Goal: Complete application form

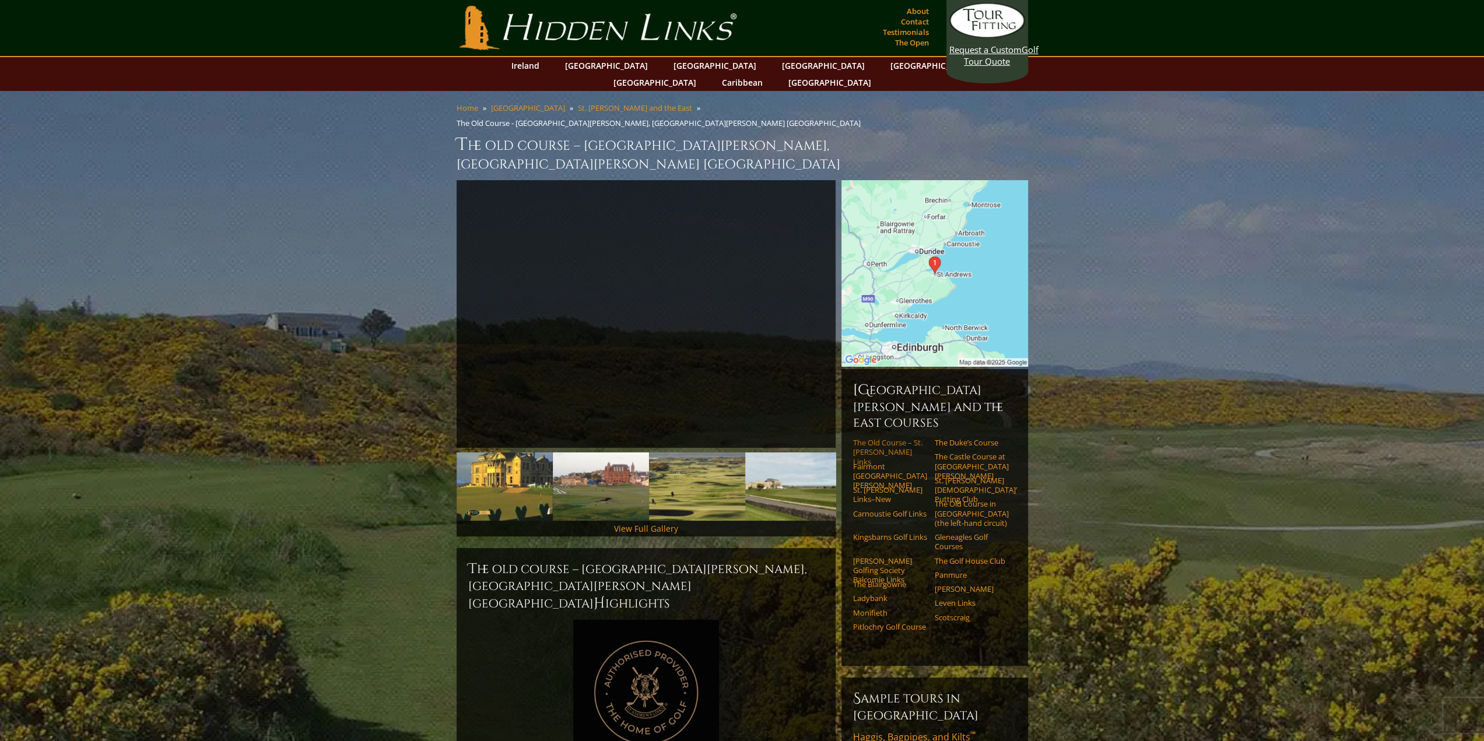
click at [893, 438] on link "The Old Course – St. [PERSON_NAME] Links" at bounding box center [890, 452] width 74 height 29
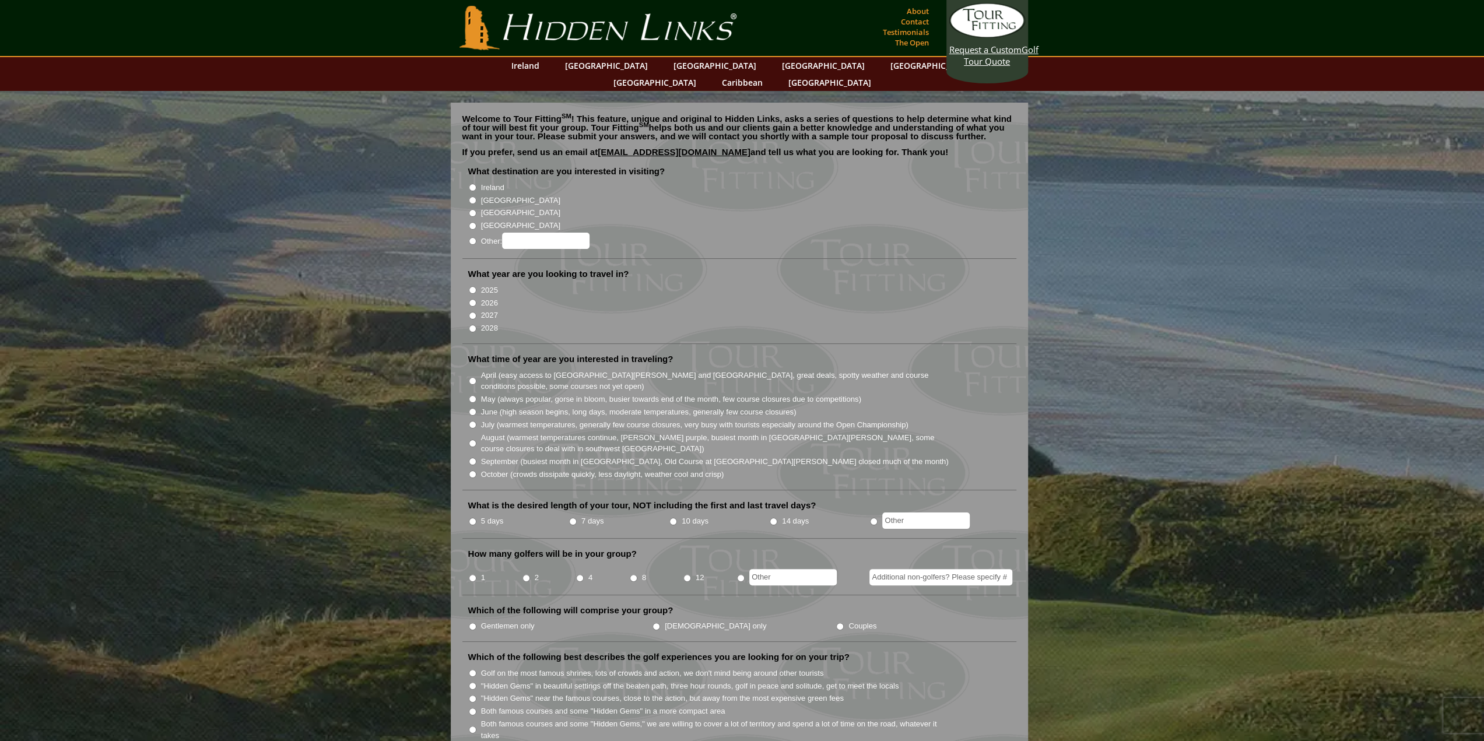
click at [475, 197] on input "[GEOGRAPHIC_DATA]" at bounding box center [473, 201] width 8 height 8
radio input "true"
click at [474, 299] on input "2026" at bounding box center [473, 303] width 8 height 8
radio input "true"
click at [470, 369] on li "April (easy access to St. Andrews and Ballybunion, great deals, spotty weather …" at bounding box center [744, 381] width 552 height 24
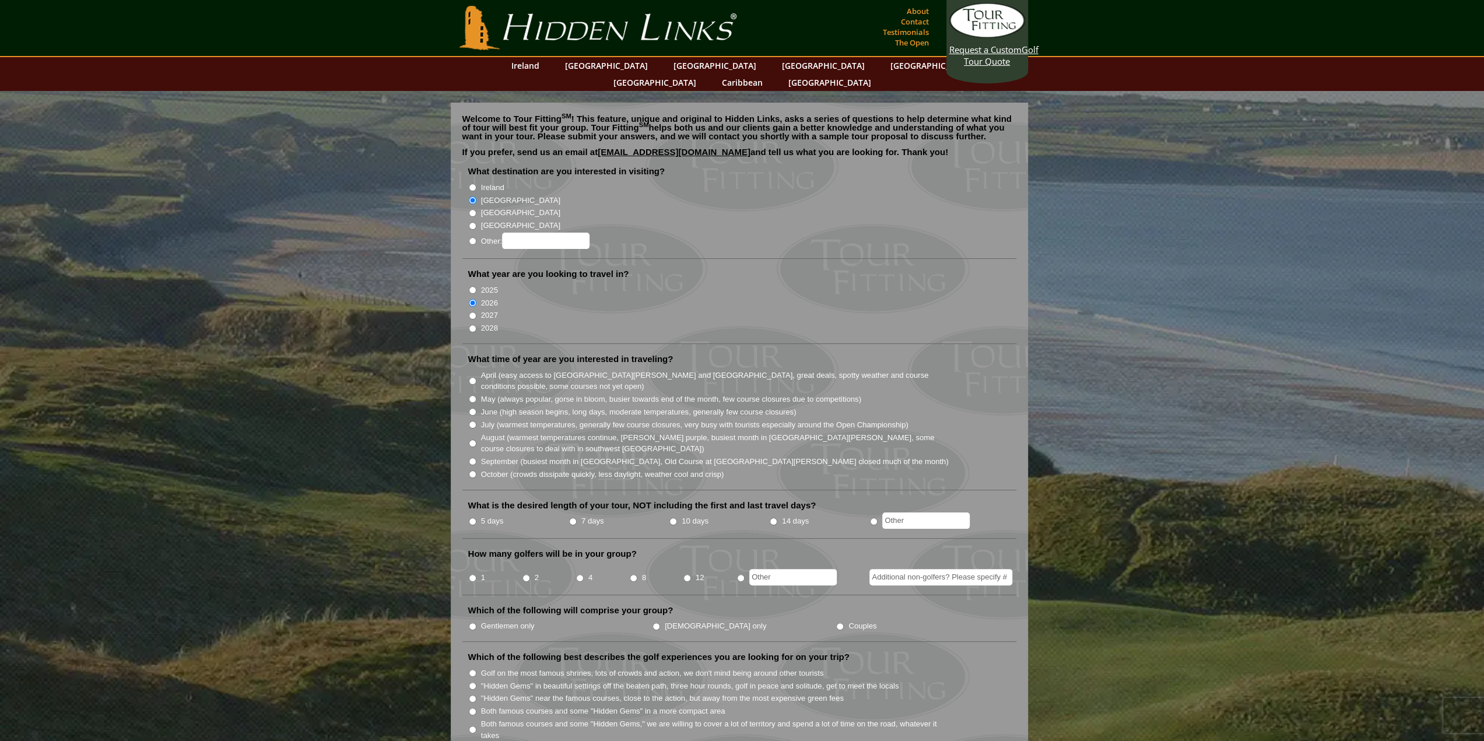
click at [476, 377] on input "April (easy access to St. Andrews and Ballybunion, great deals, spotty weather …" at bounding box center [473, 381] width 8 height 8
radio input "true"
click at [468, 514] on li "5 days" at bounding box center [518, 521] width 100 height 15
click at [471, 518] on input "5 days" at bounding box center [473, 522] width 8 height 8
radio input "true"
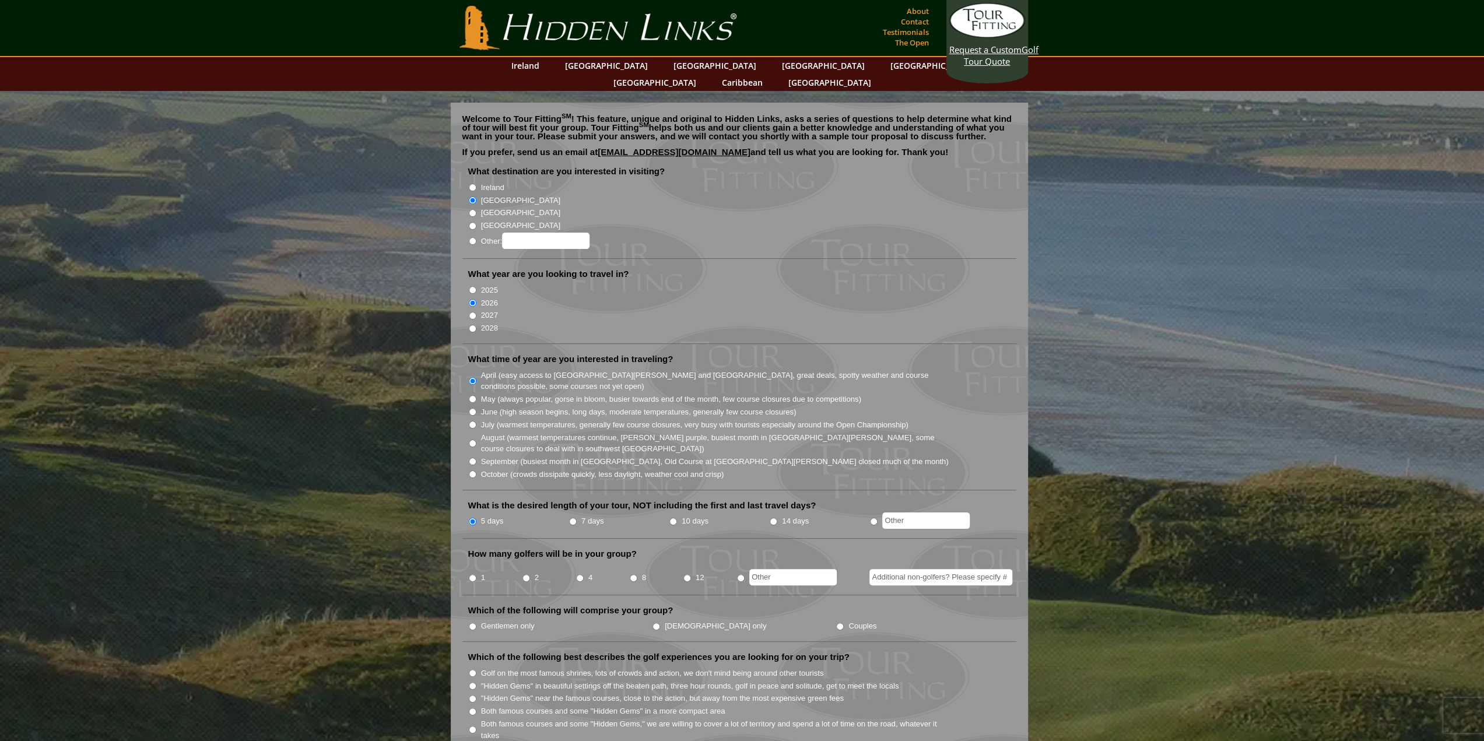
click at [531, 563] on li "2" at bounding box center [549, 574] width 54 height 23
click at [523, 574] on input "2" at bounding box center [527, 578] width 8 height 8
radio input "true"
click at [836, 623] on input "Couples" at bounding box center [840, 627] width 8 height 8
radio input "true"
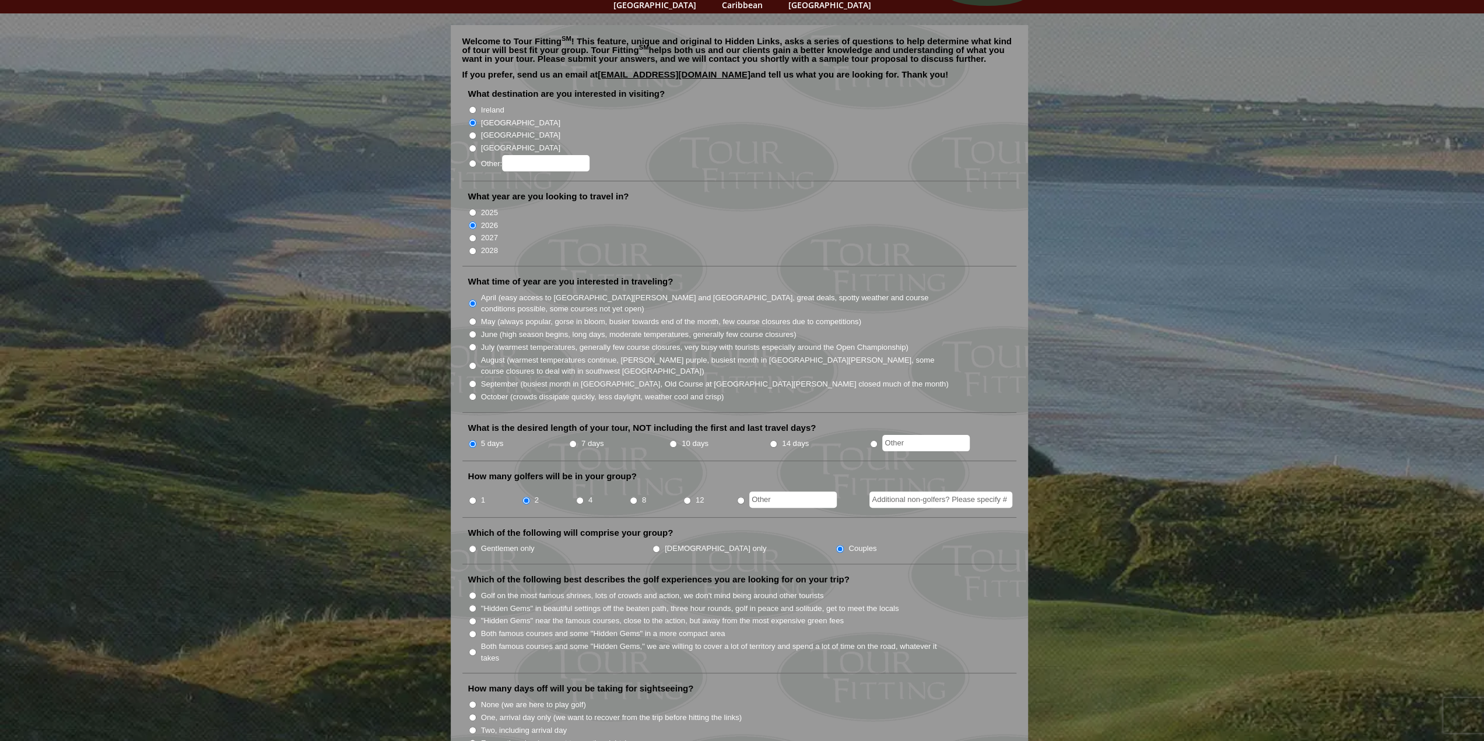
scroll to position [155, 0]
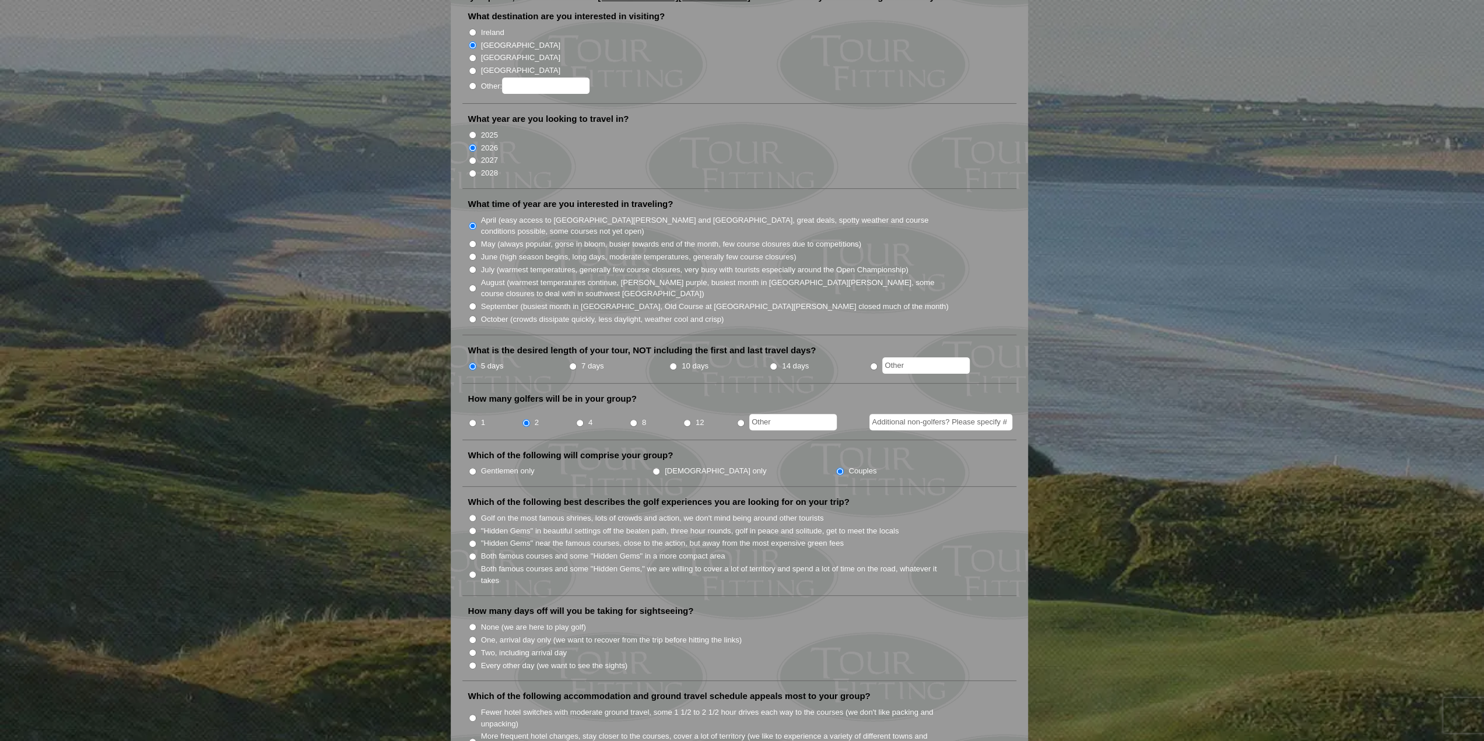
click at [470, 636] on input "One, arrival day only (we want to recover from the trip before hitting the link…" at bounding box center [473, 640] width 8 height 8
radio input "true"
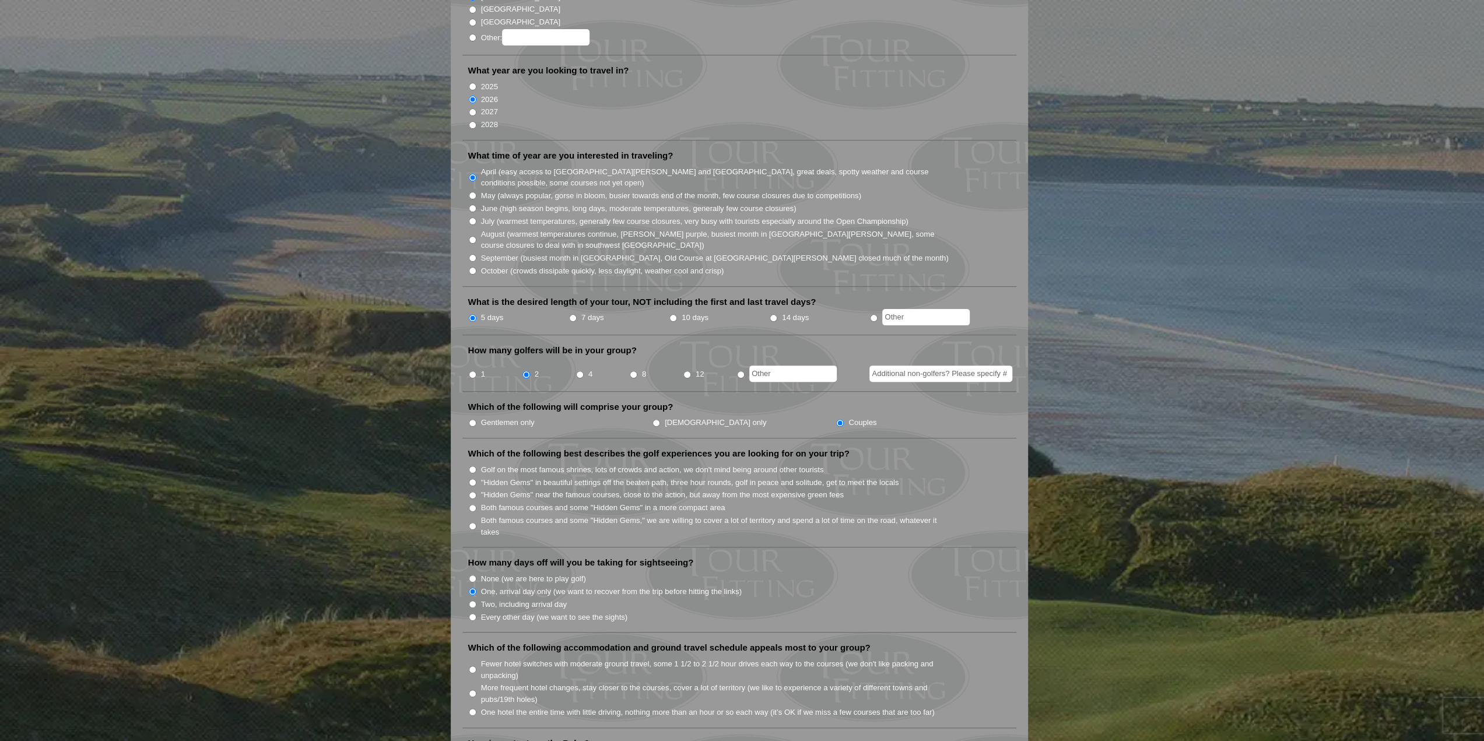
scroll to position [233, 0]
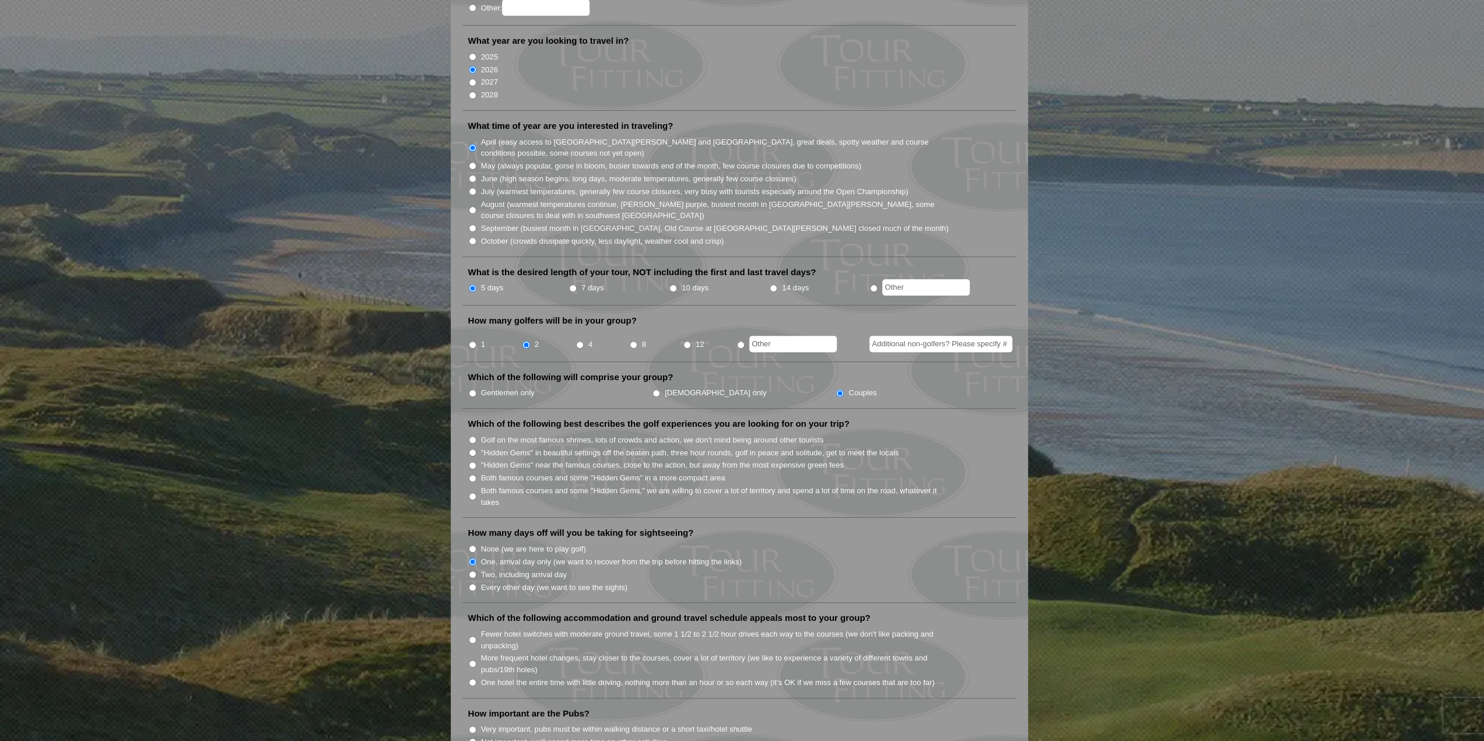
click at [472, 660] on input "More frequent hotel changes, stay closer to the courses, cover a lot of territo…" at bounding box center [473, 664] width 8 height 8
radio input "true"
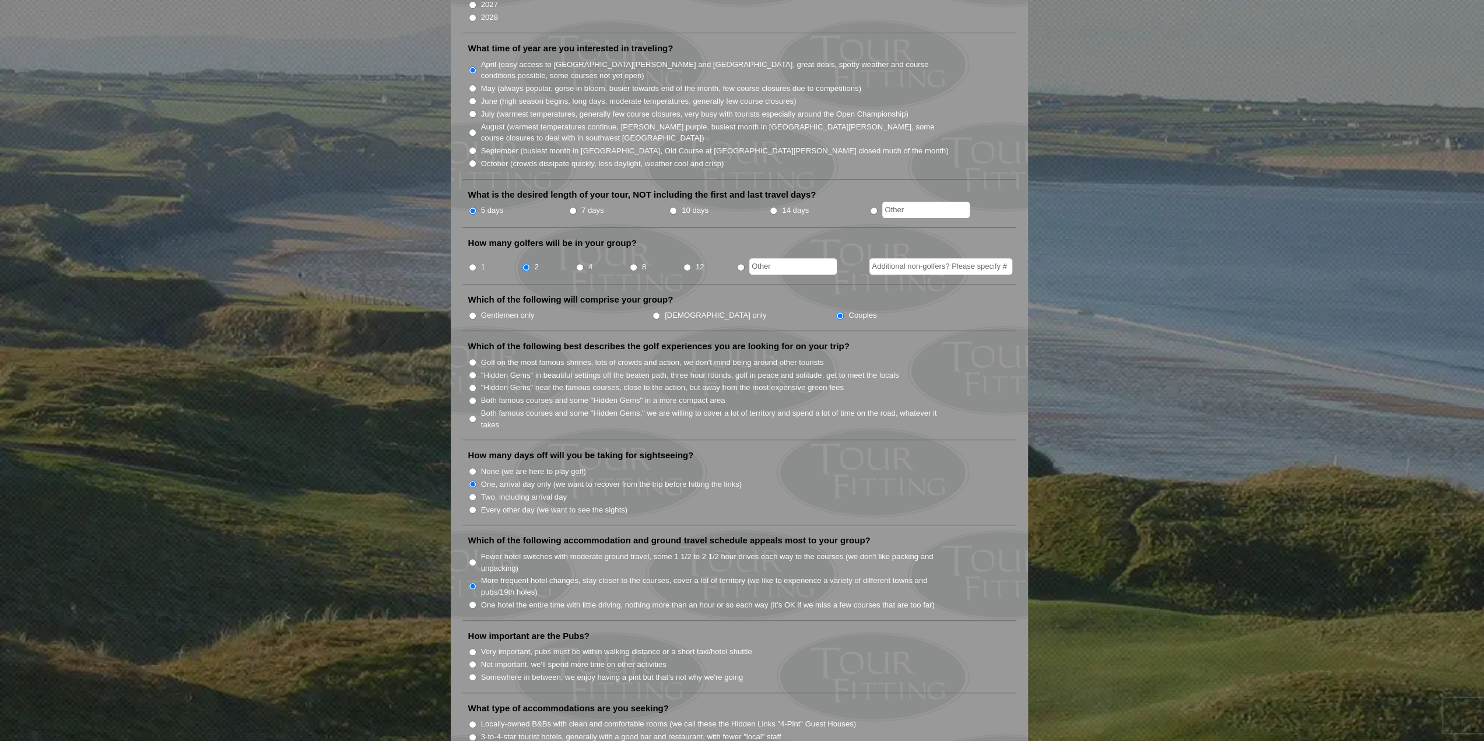
click at [475, 661] on input "Not important, we'll spend more time on other activities" at bounding box center [473, 665] width 8 height 8
radio input "true"
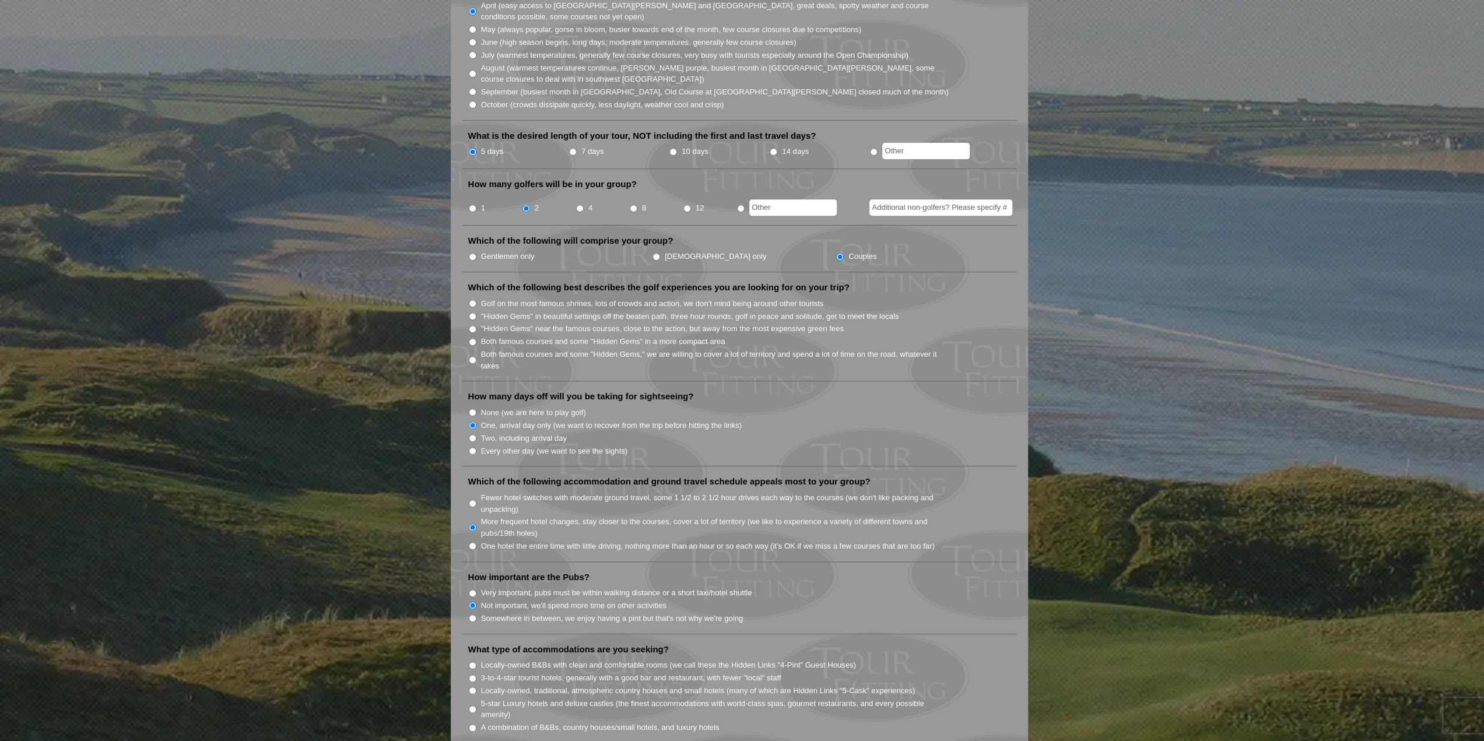
scroll to position [388, 0]
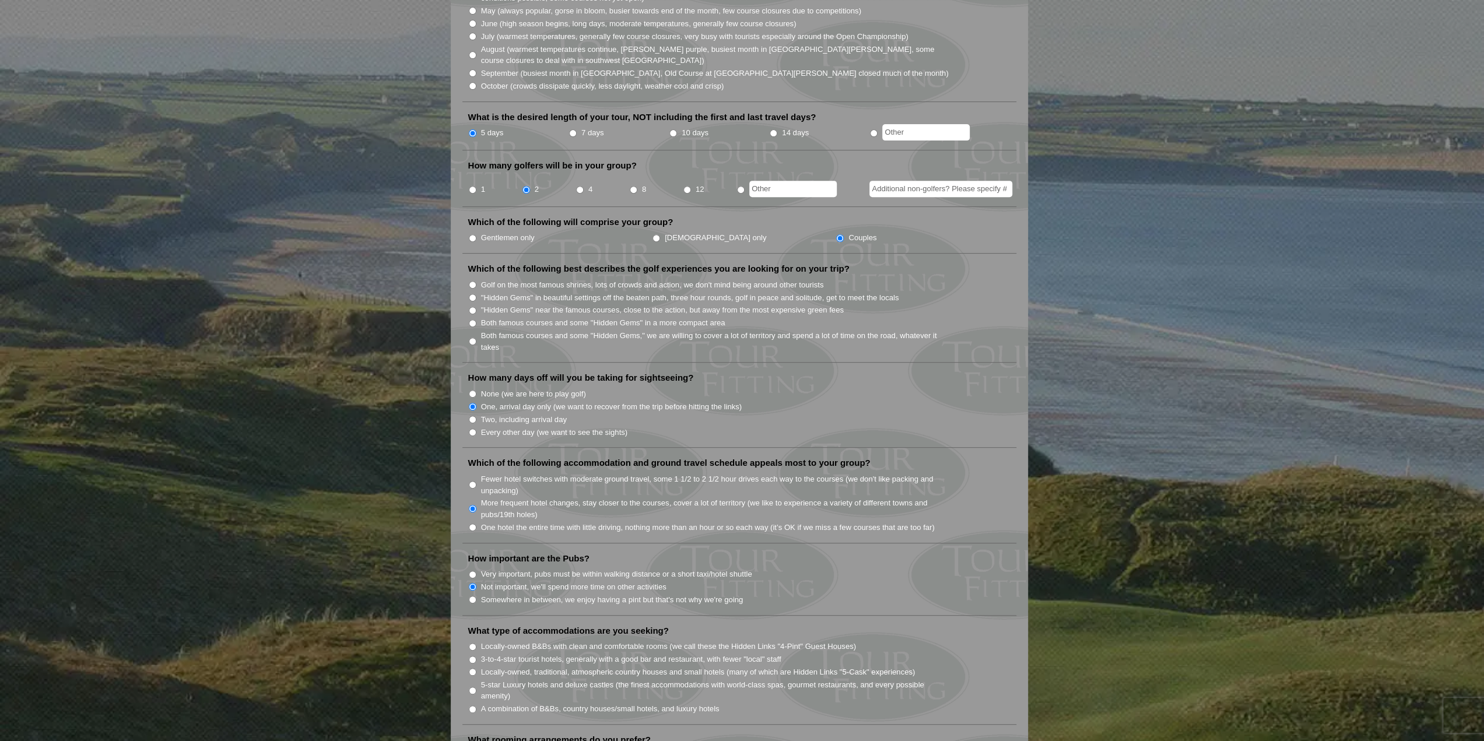
click at [469, 706] on input "A combination of B&Bs, country houses/small hotels, and luxury hotels" at bounding box center [473, 710] width 8 height 8
radio input "true"
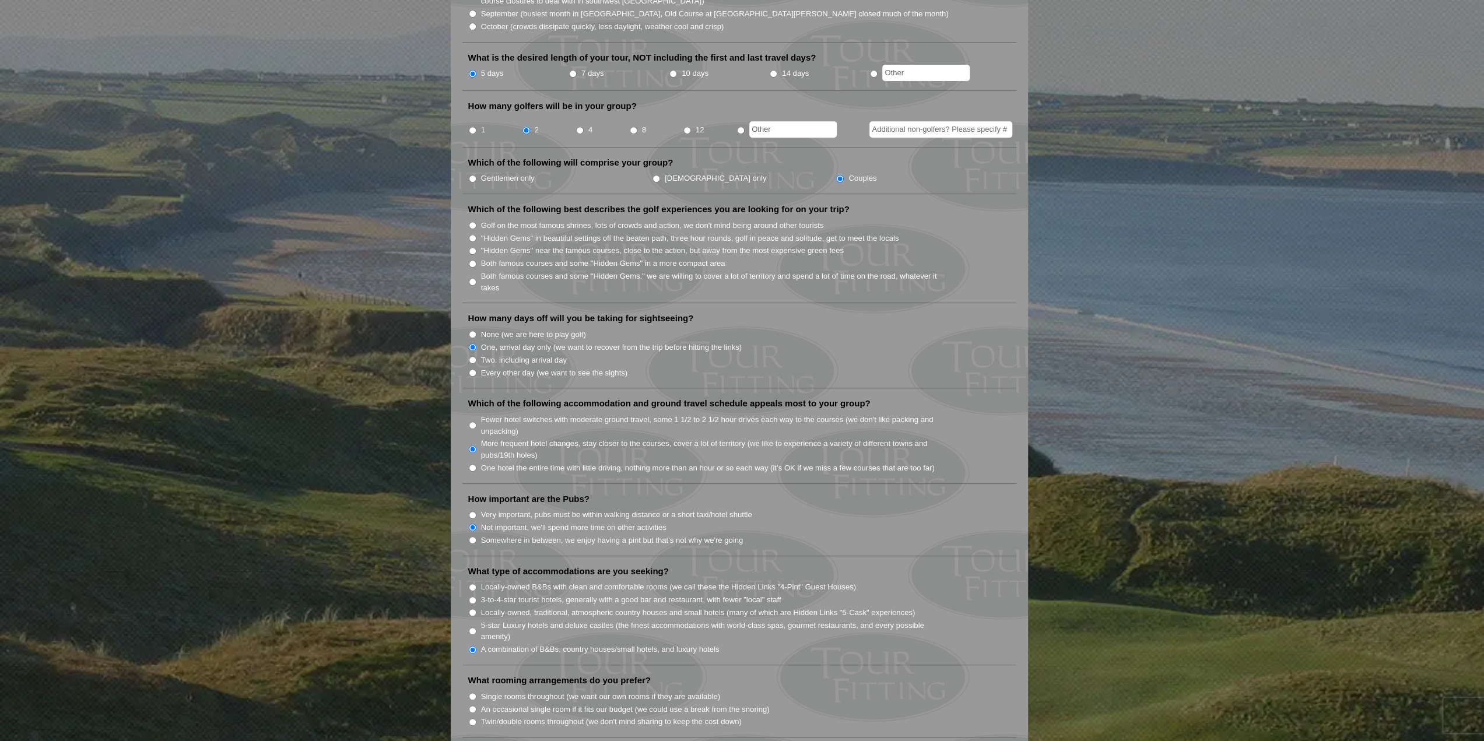
scroll to position [467, 0]
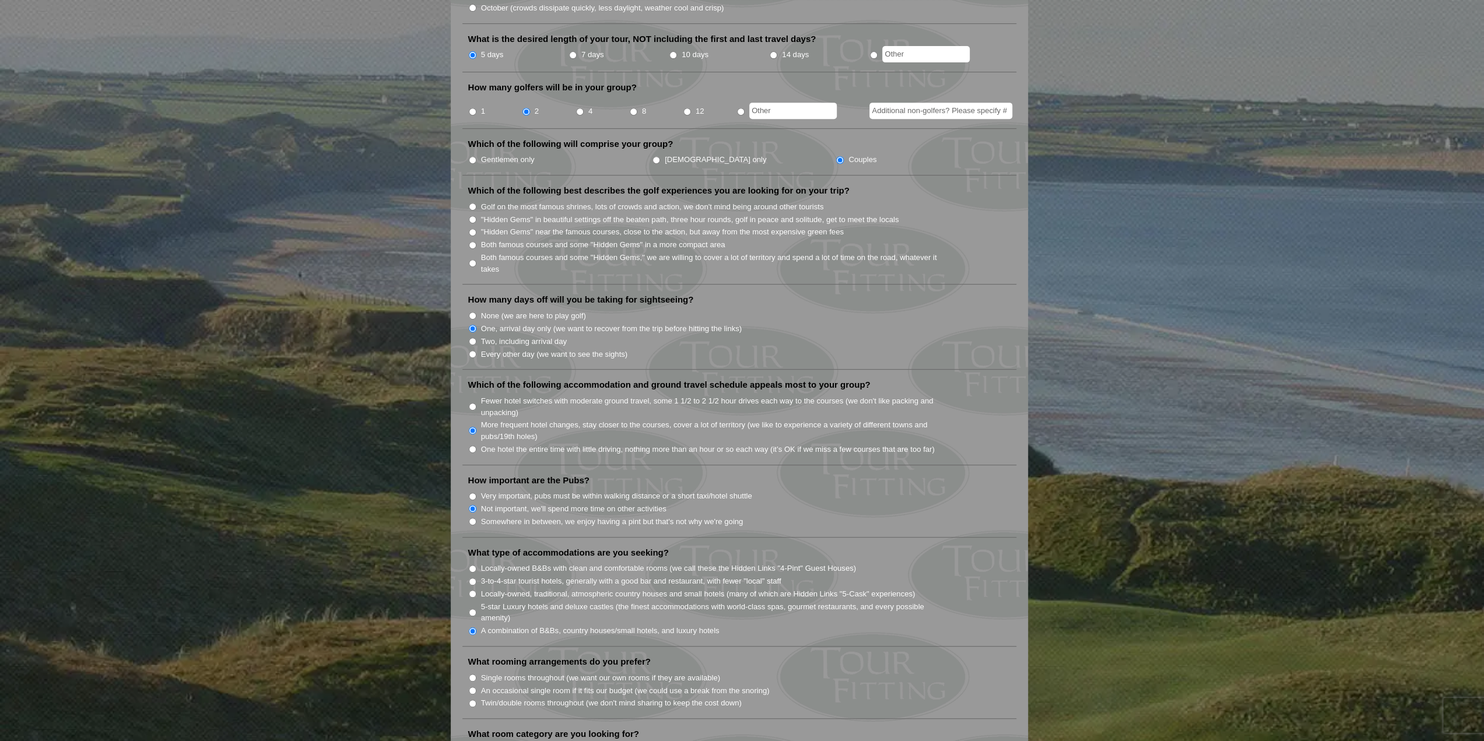
click at [471, 700] on input "Twin/double rooms throughout (we don't mind sharing to keep the cost down)" at bounding box center [473, 704] width 8 height 8
radio input "true"
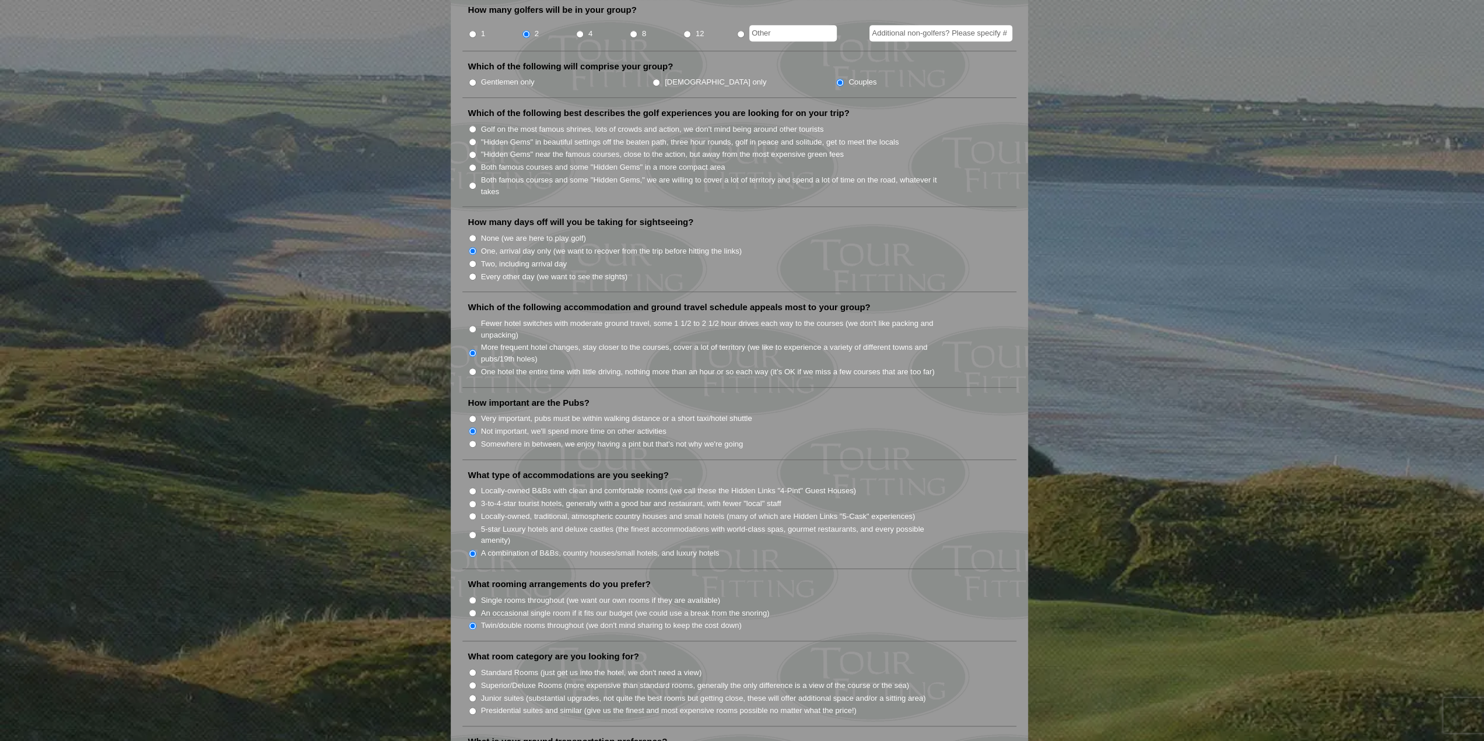
click at [473, 669] on input "Standard Rooms (just get us into the hotel, we don't need a view)" at bounding box center [473, 673] width 8 height 8
radio input "true"
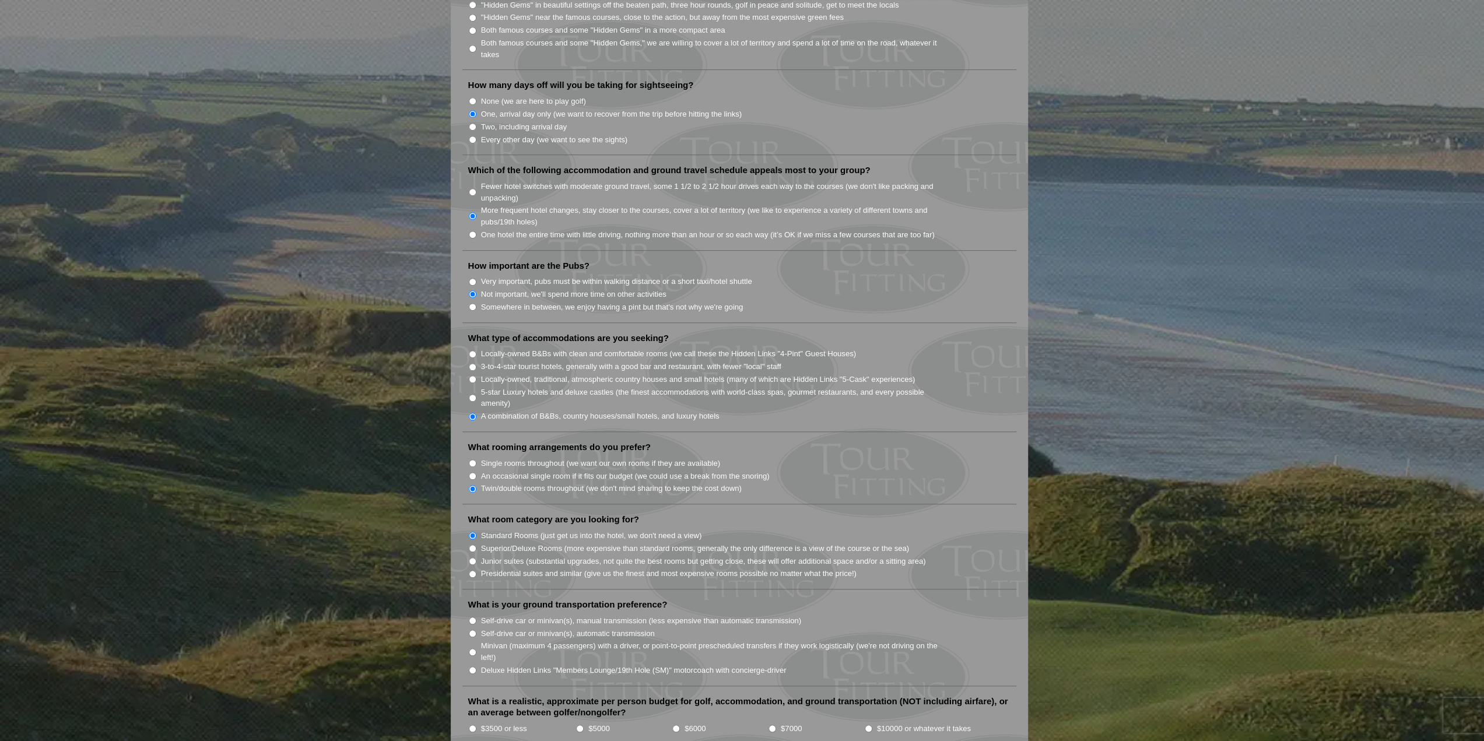
scroll to position [700, 0]
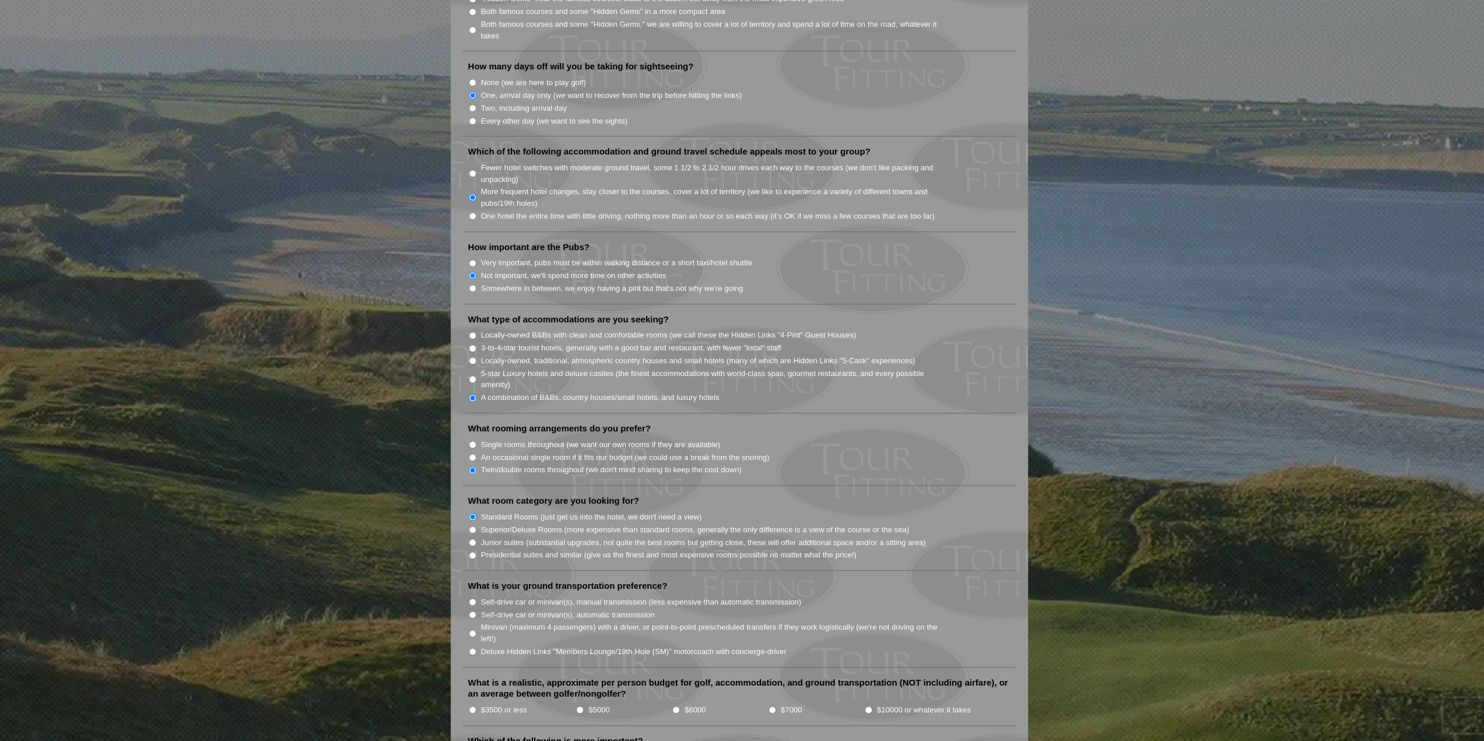
click at [469, 611] on input "Self-drive car or minivan(s), automatic transmission" at bounding box center [473, 615] width 8 height 8
radio input "true"
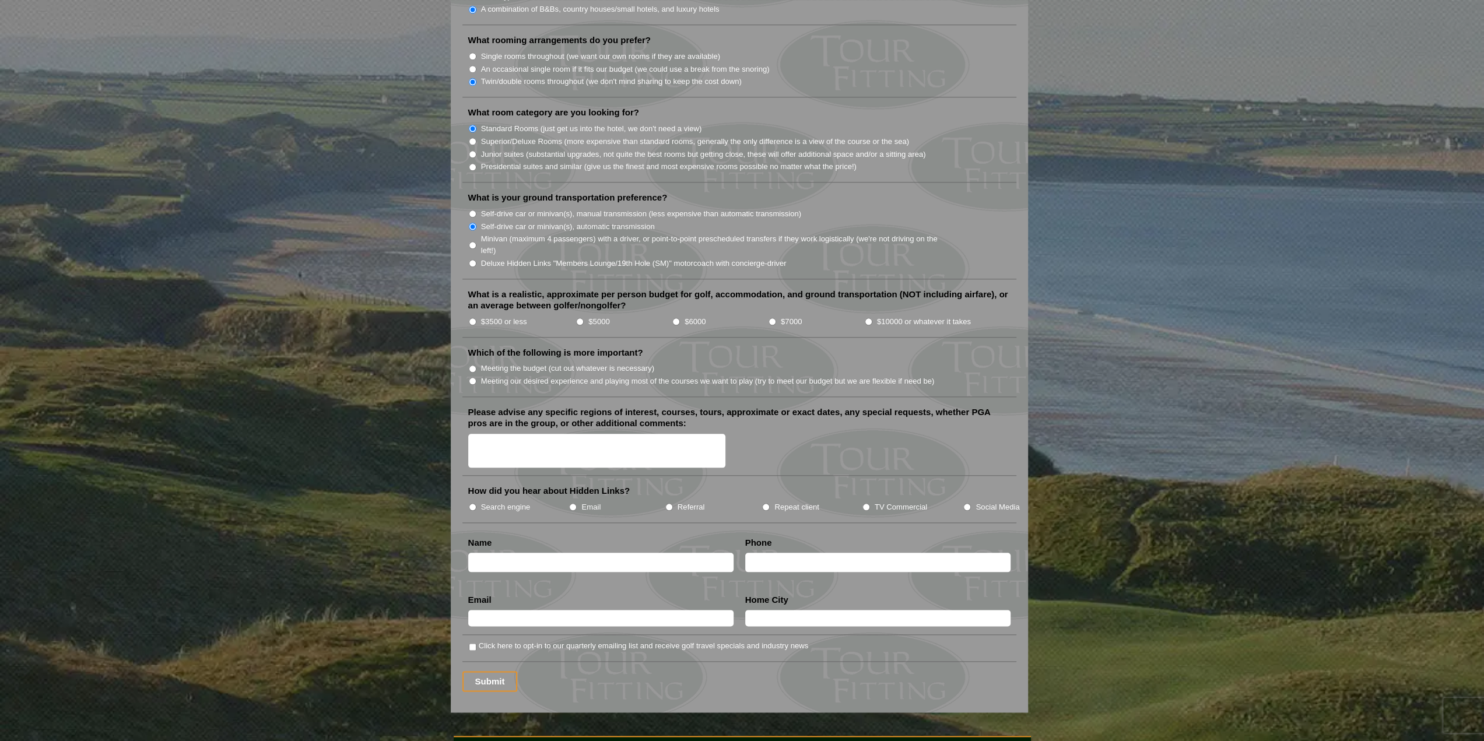
scroll to position [1307, 0]
